Goal: Find specific page/section: Find specific page/section

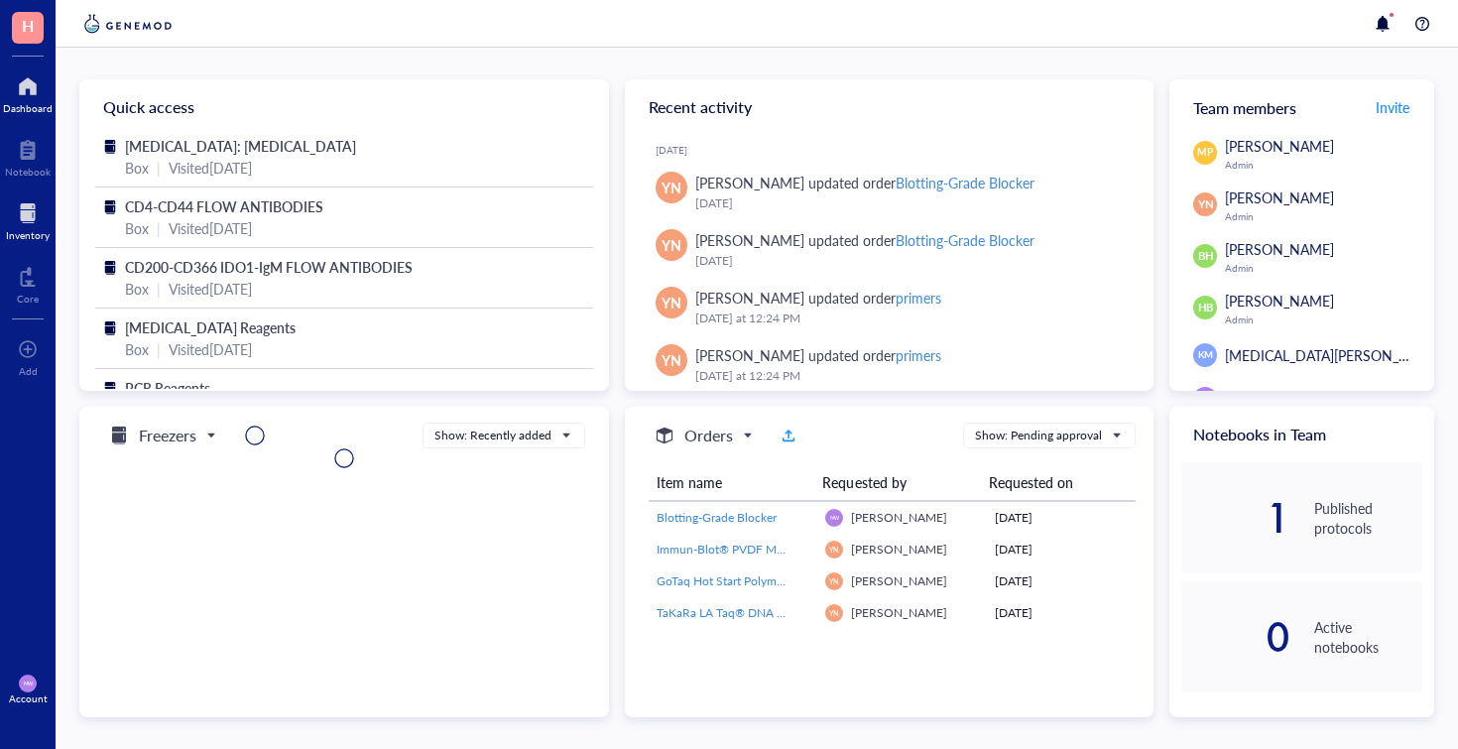
click at [41, 224] on div at bounding box center [28, 213] width 44 height 32
